Goal: Find specific fact: Find contact information

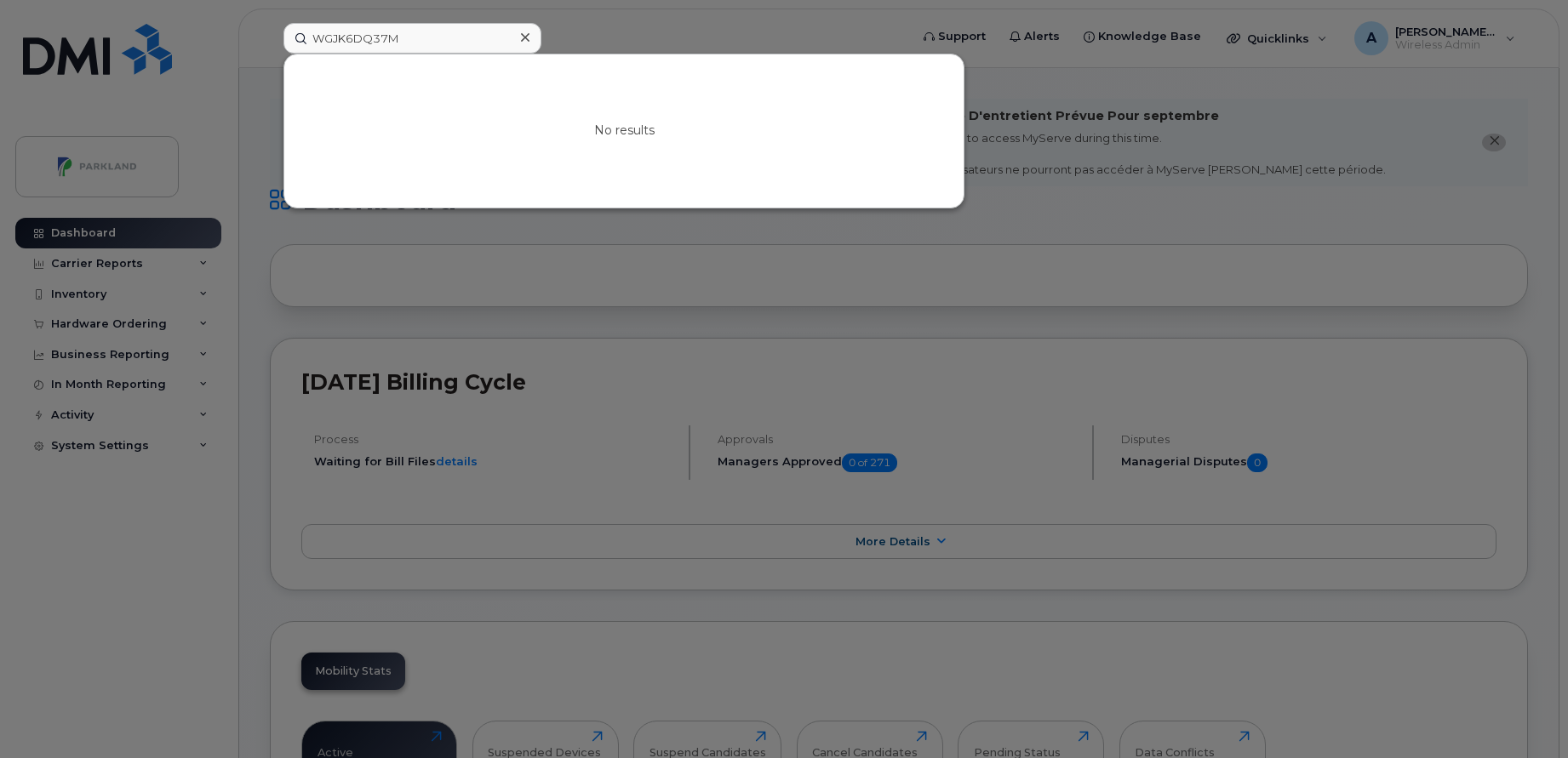
type input "WGJK6DQ37M"
click at [526, 34] on icon at bounding box center [525, 37] width 9 height 13
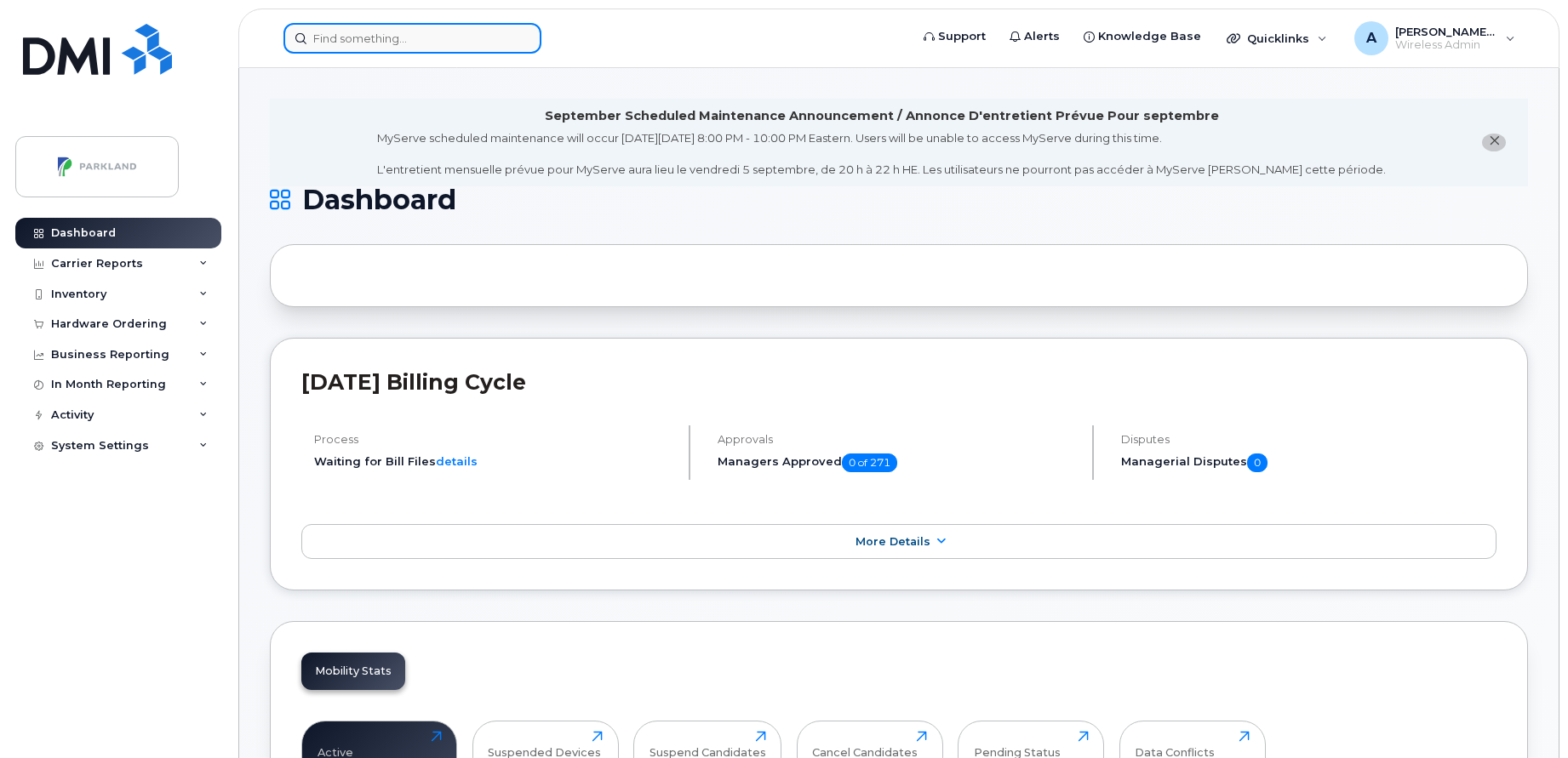
click at [488, 35] on input at bounding box center [412, 38] width 258 height 30
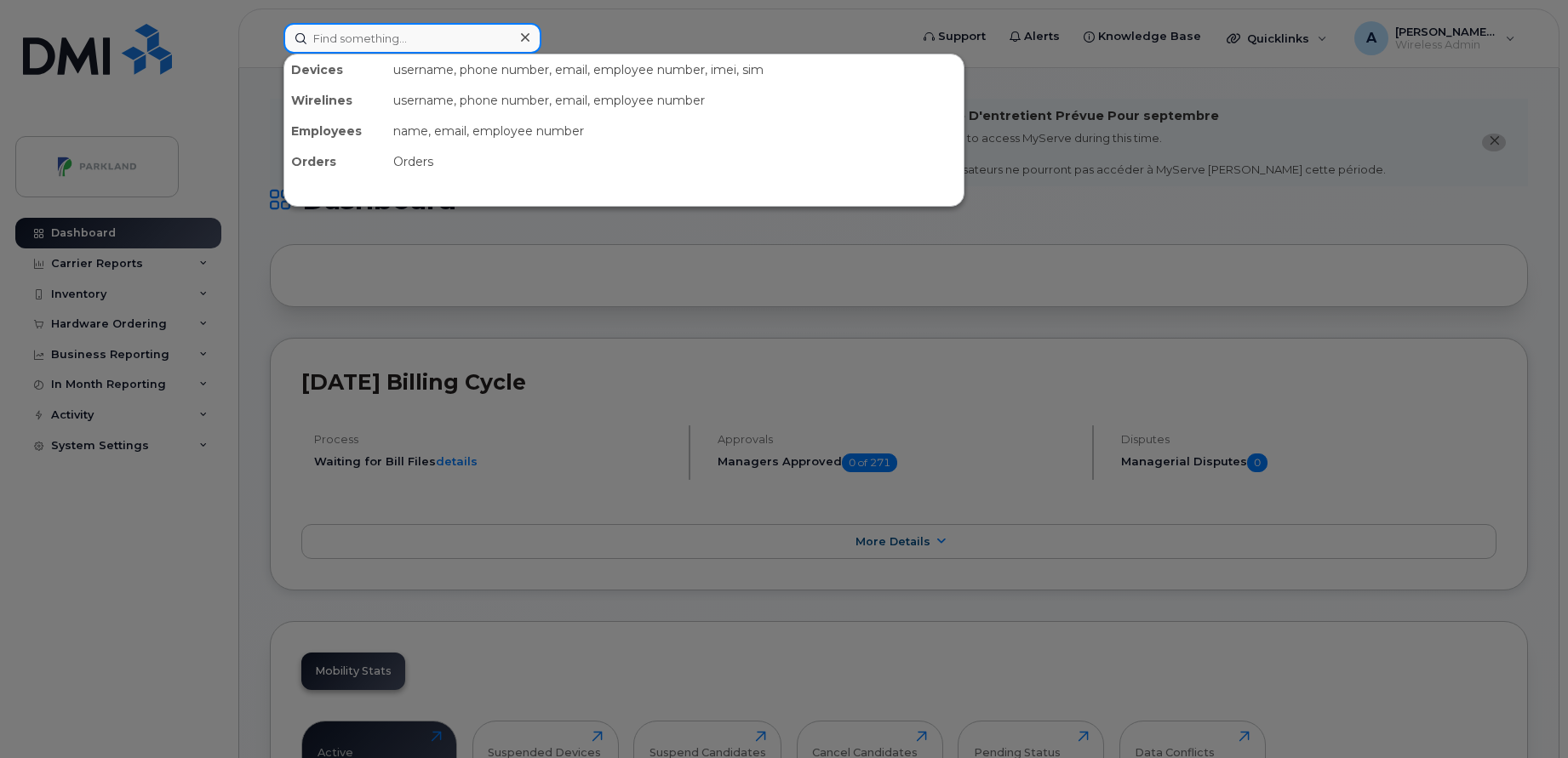
paste input "357667701710456"
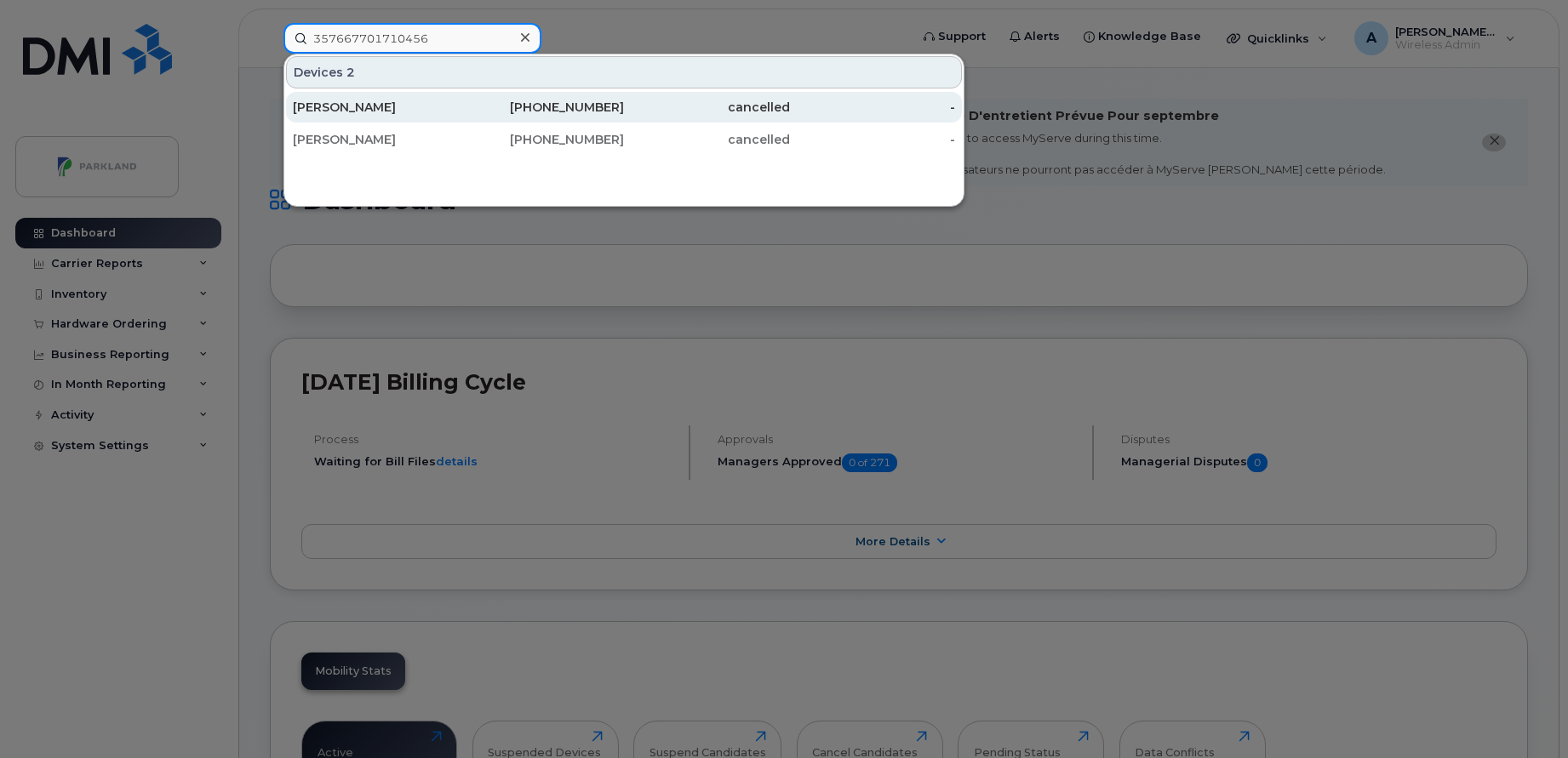
type input "357667701710456"
click at [386, 116] on div "[PERSON_NAME]" at bounding box center [376, 107] width 166 height 30
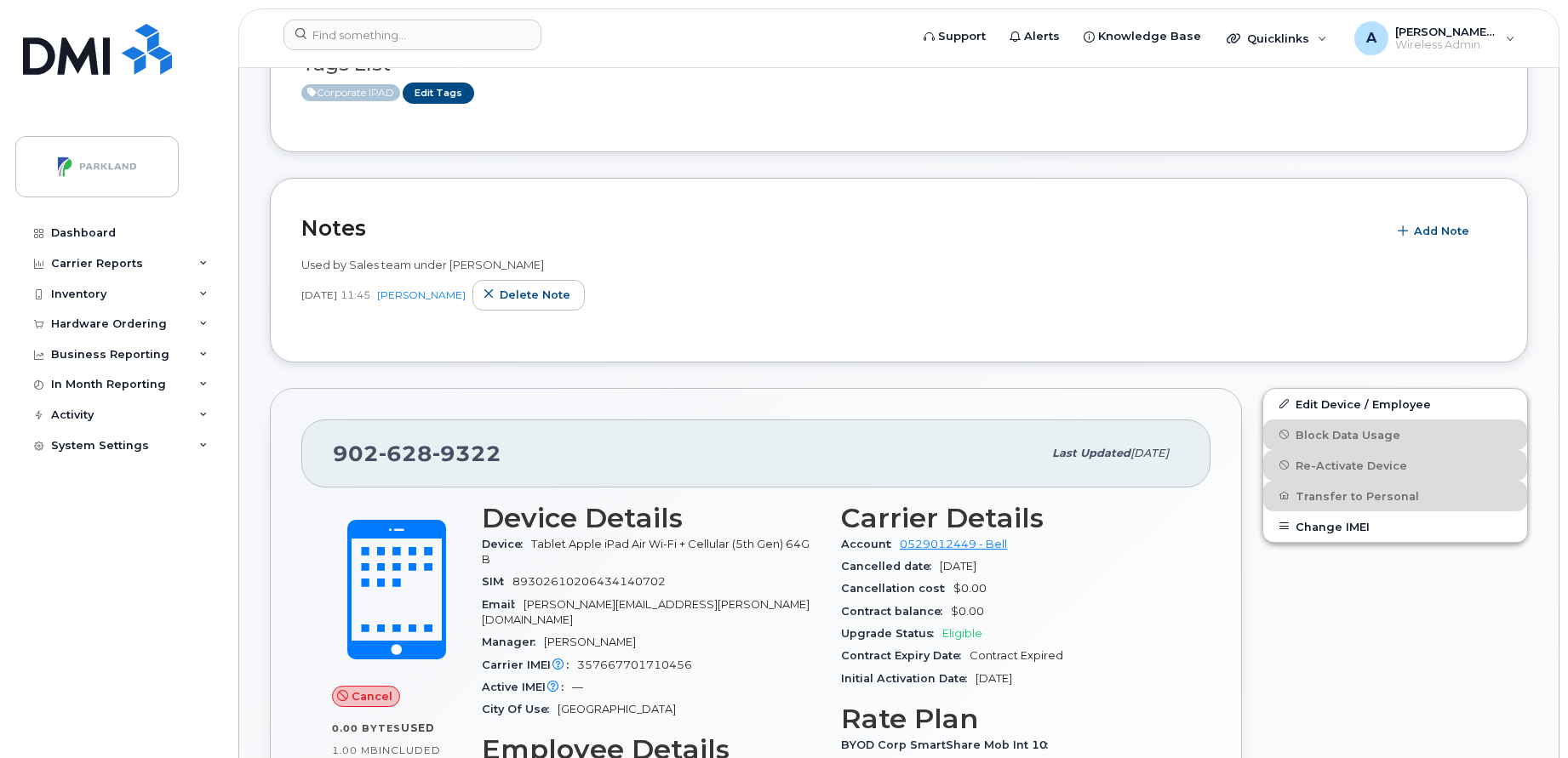
scroll to position [403, 0]
drag, startPoint x: 532, startPoint y: 549, endPoint x: 542, endPoint y: 561, distance: 15.6
click at [542, 561] on div "Device Tablet Apple iPad Air Wi-Fi + Cellular (5th Gen) 64GB" at bounding box center [651, 552] width 339 height 38
copy span "Tablet Apple iPad Air Wi-Fi + Cellular (5th Gen) 64GB"
drag, startPoint x: 331, startPoint y: 454, endPoint x: 503, endPoint y: 449, distance: 172.1
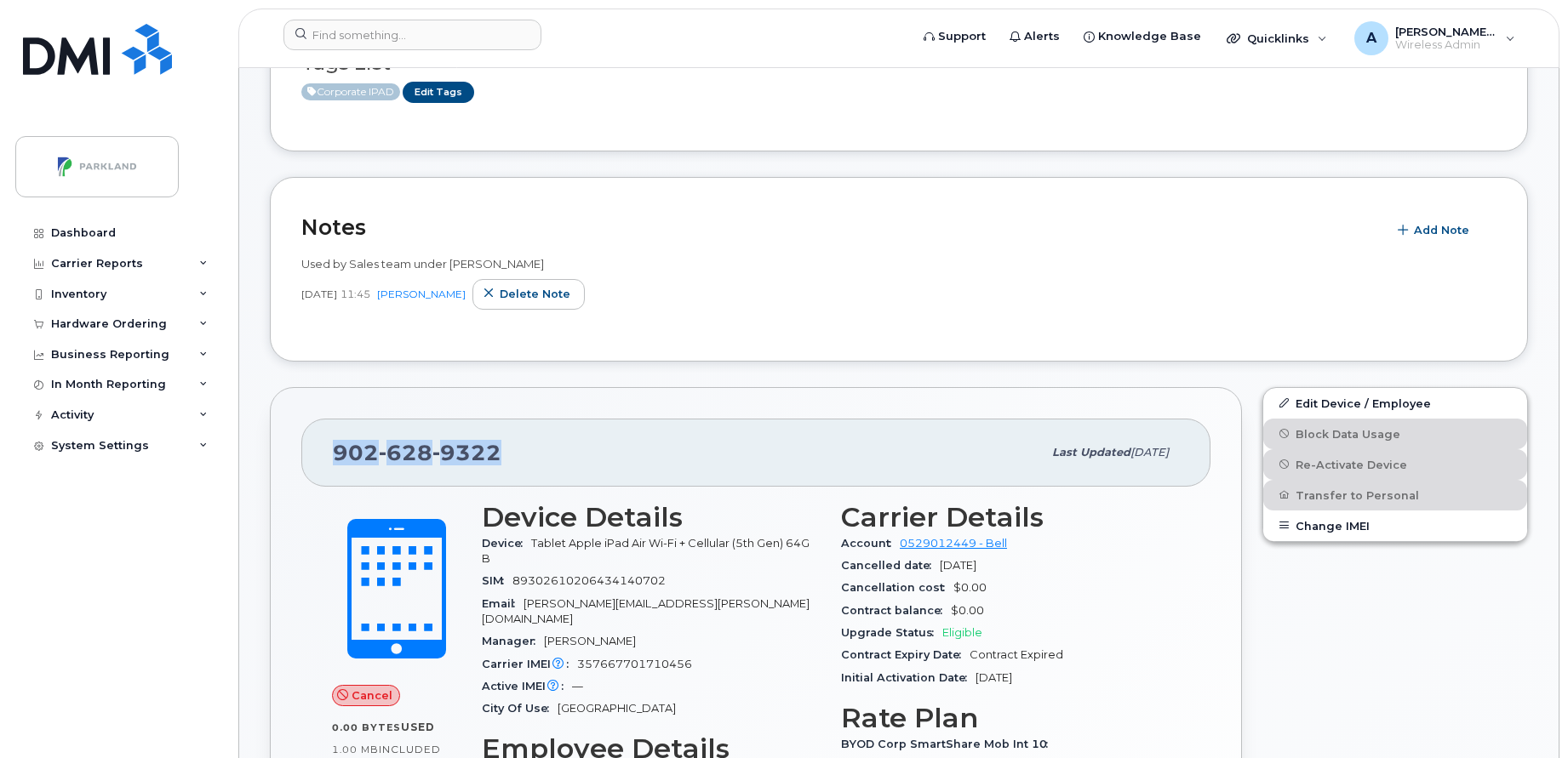
click at [503, 449] on div "902 628 9322 Last updated Sep 16, 2024" at bounding box center [756, 453] width 910 height 68
copy span "902 628 9322"
